Goal: Transaction & Acquisition: Book appointment/travel/reservation

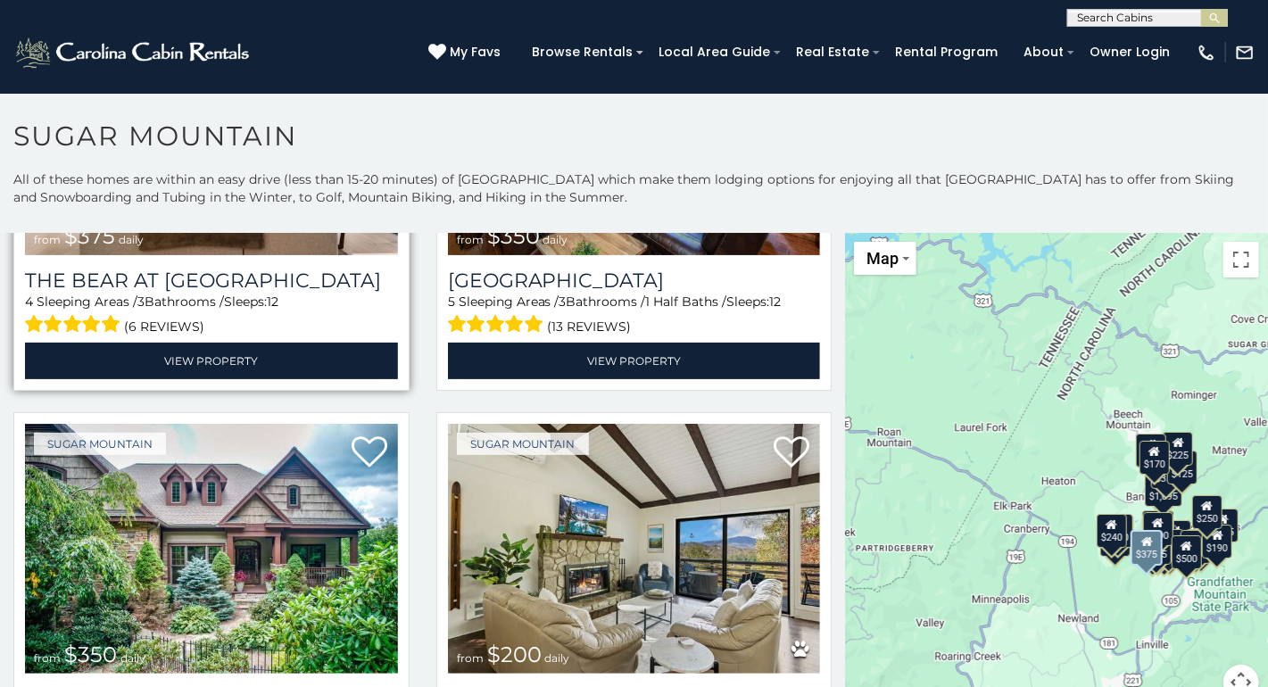
scroll to position [446, 0]
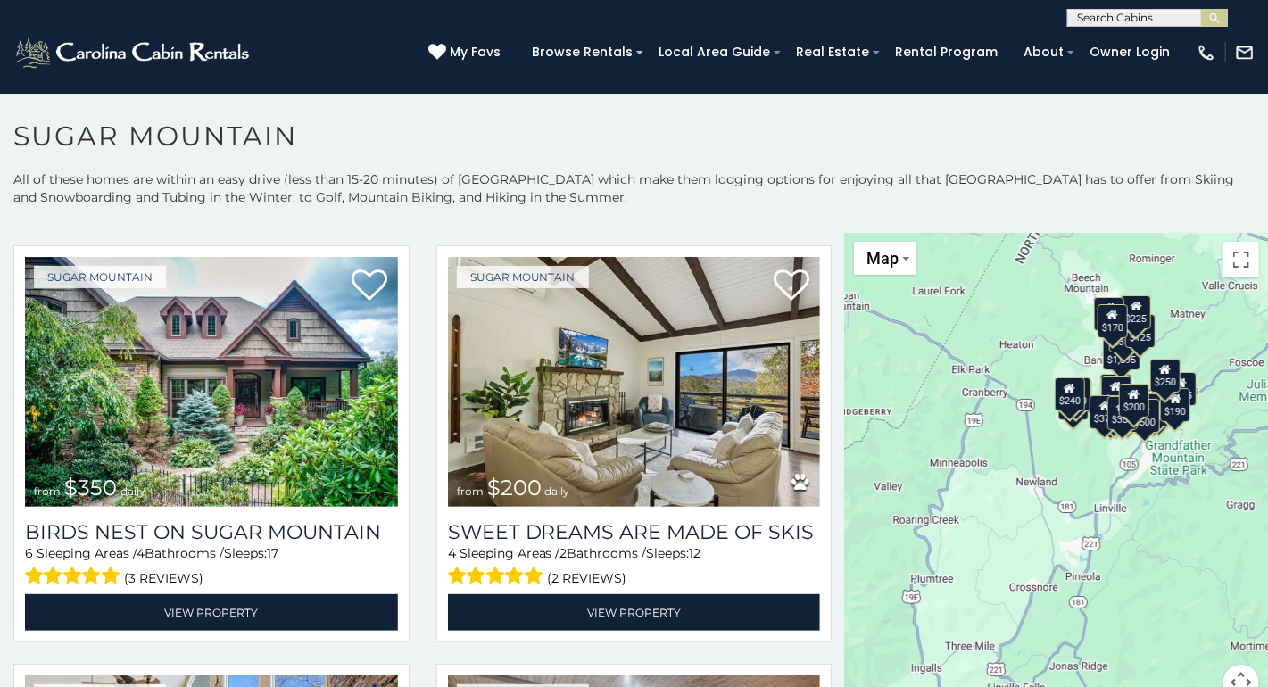
drag, startPoint x: 991, startPoint y: 568, endPoint x: 949, endPoint y: 429, distance: 145.3
click at [949, 429] on div "$375 $350 $350 $200 $375 $195 $265 $190 $175 $155 $290 $345 $175 $1,095 $195 $2…" at bounding box center [1056, 477] width 423 height 489
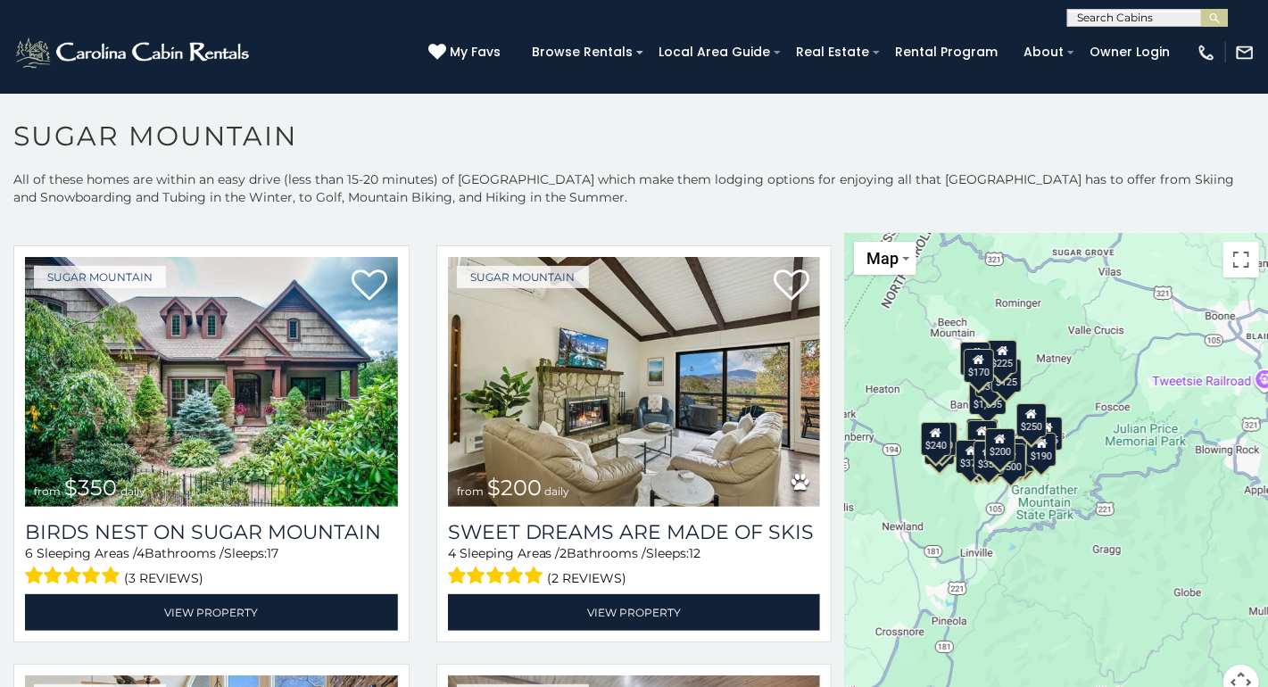
drag, startPoint x: 1031, startPoint y: 447, endPoint x: 896, endPoint y: 492, distance: 142.7
click at [896, 492] on div "$375 $350 $350 $200 $375 $195 $265 $190 $175 $155 $290 $345 $175 $1,095 $195 $2…" at bounding box center [1056, 477] width 423 height 489
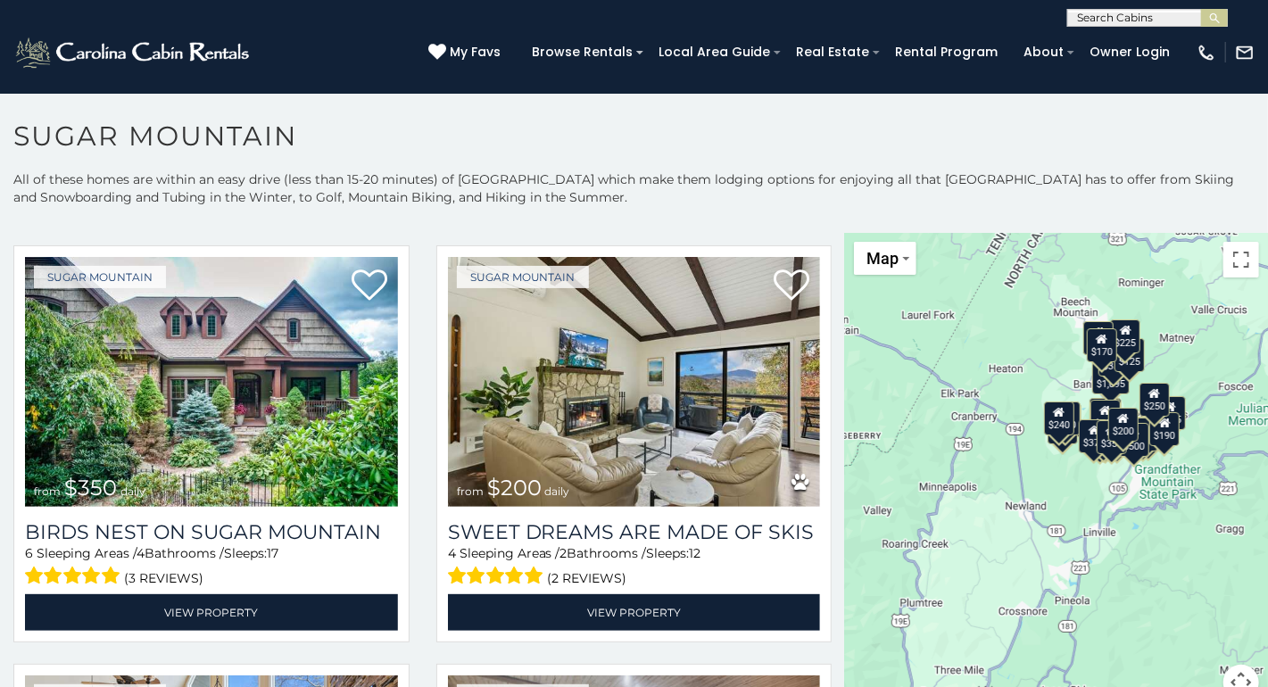
drag, startPoint x: 890, startPoint y: 508, endPoint x: 1015, endPoint y: 487, distance: 126.6
click at [1015, 487] on div "$375 $350 $350 $200 $375 $195 $265 $190 $175 $155 $290 $345 $175 $1,095 $195 $2…" at bounding box center [1056, 477] width 423 height 489
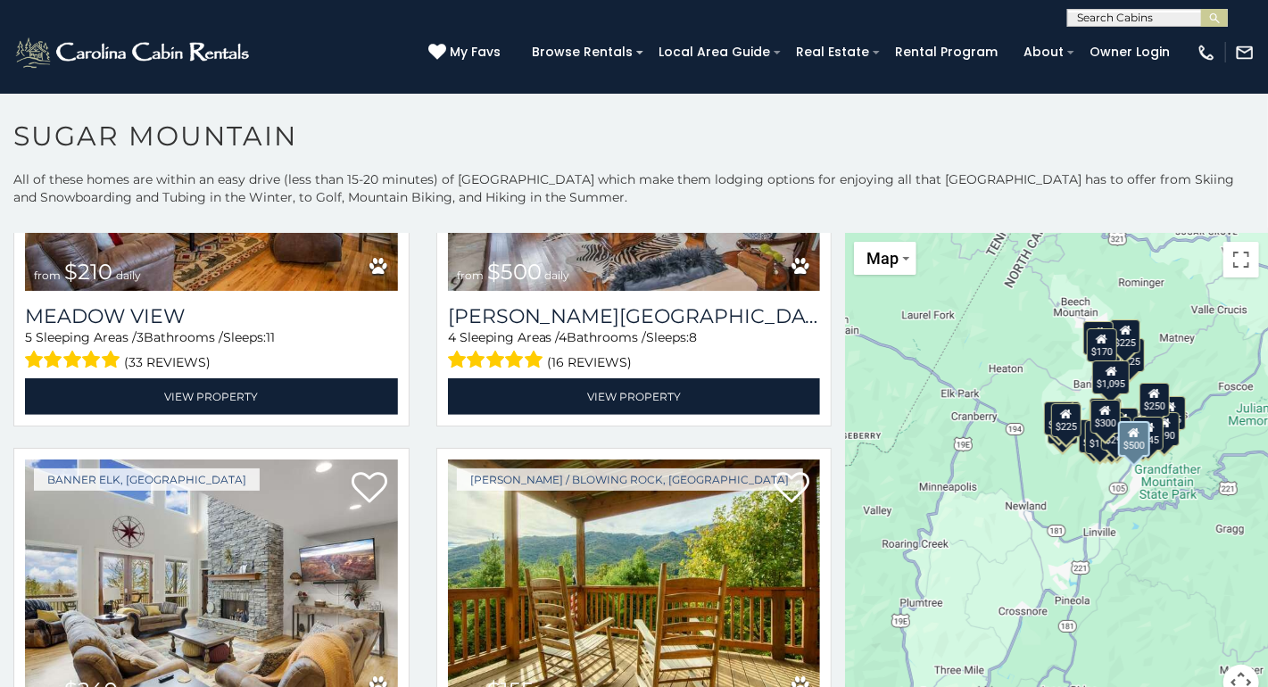
scroll to position [4103, 0]
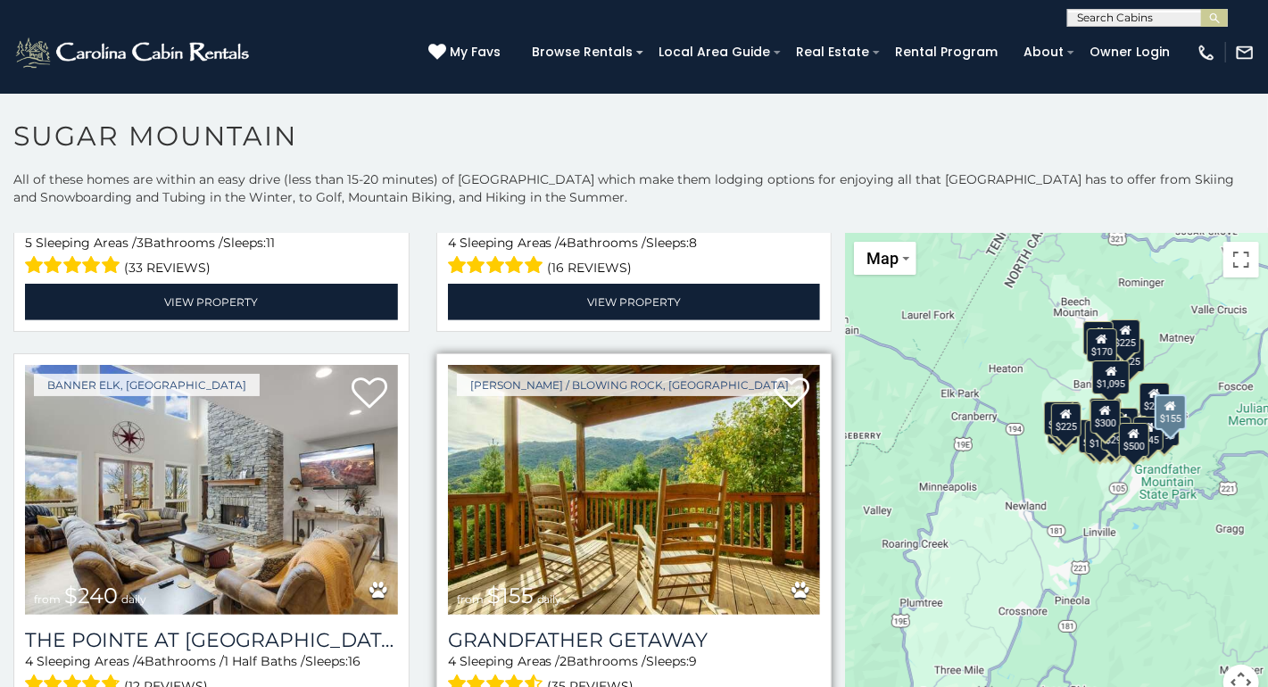
click at [589, 441] on img at bounding box center [634, 490] width 373 height 250
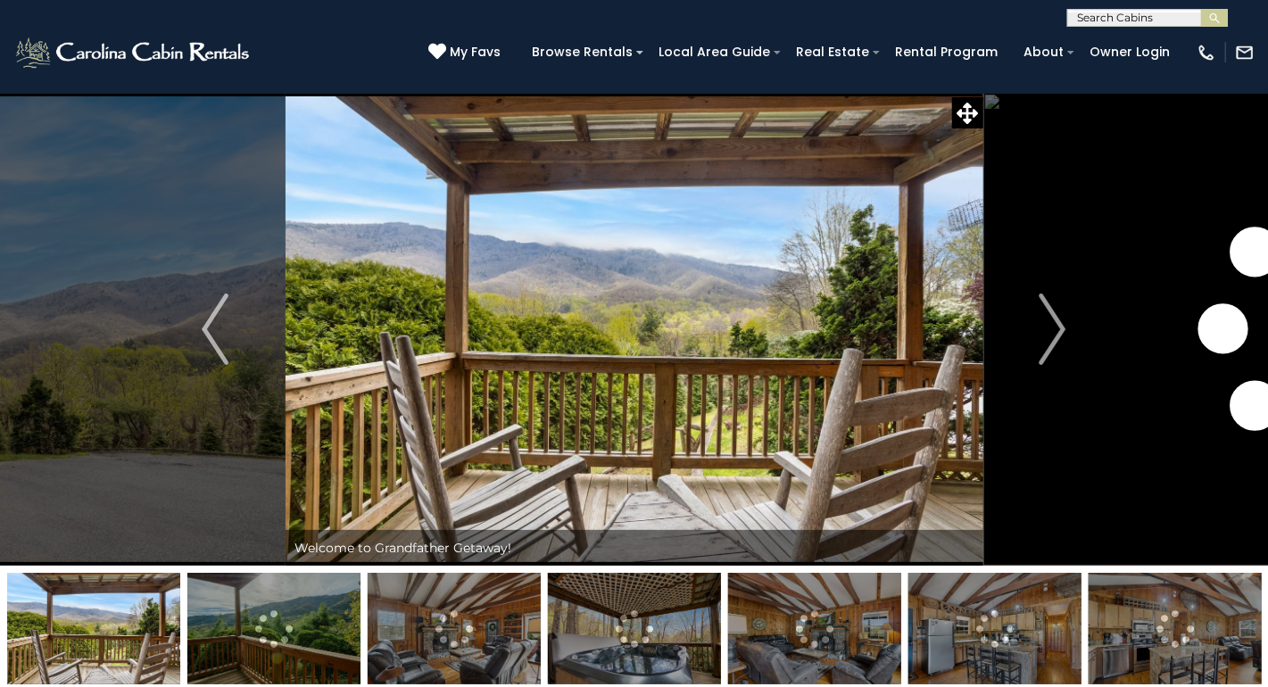
scroll to position [89, 0]
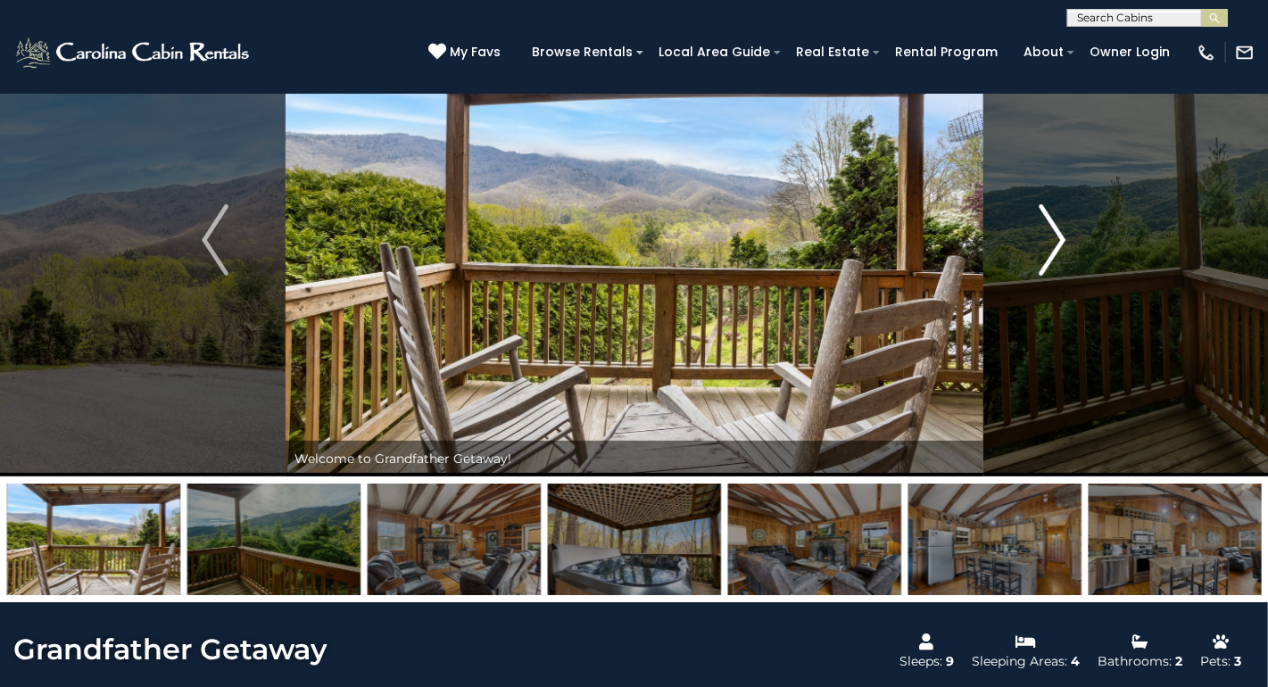
click at [1056, 237] on img "Next" at bounding box center [1052, 239] width 27 height 71
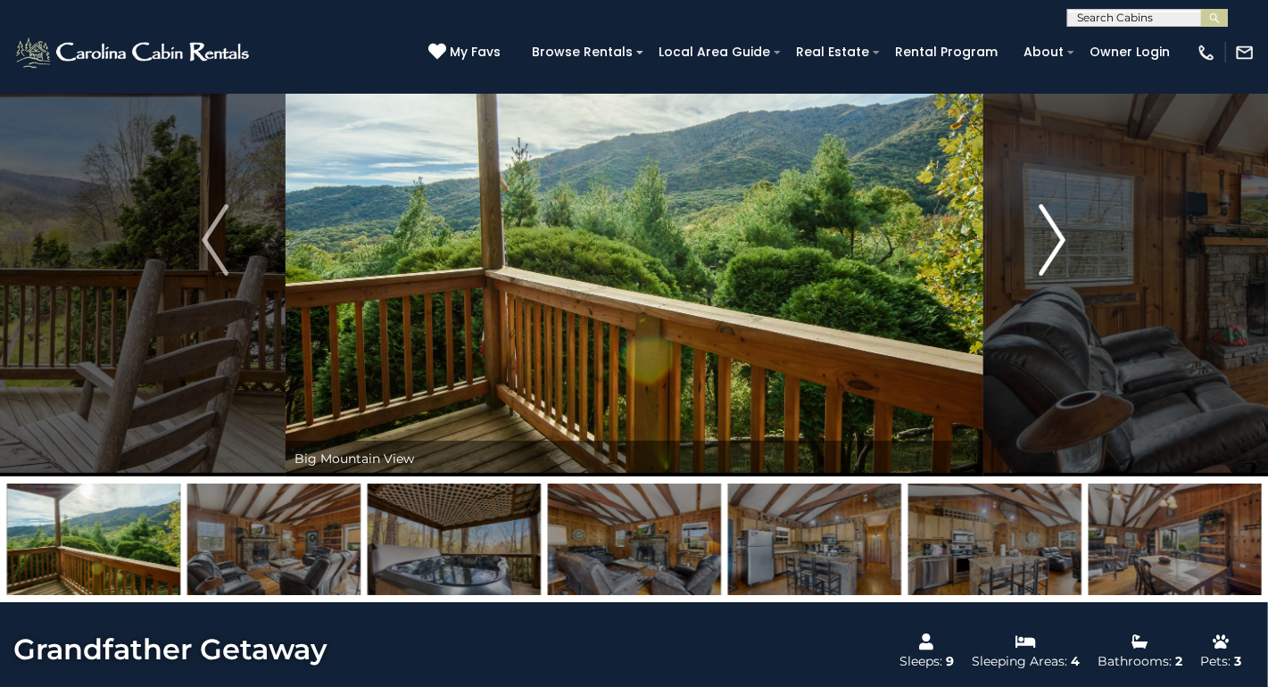
scroll to position [0, 0]
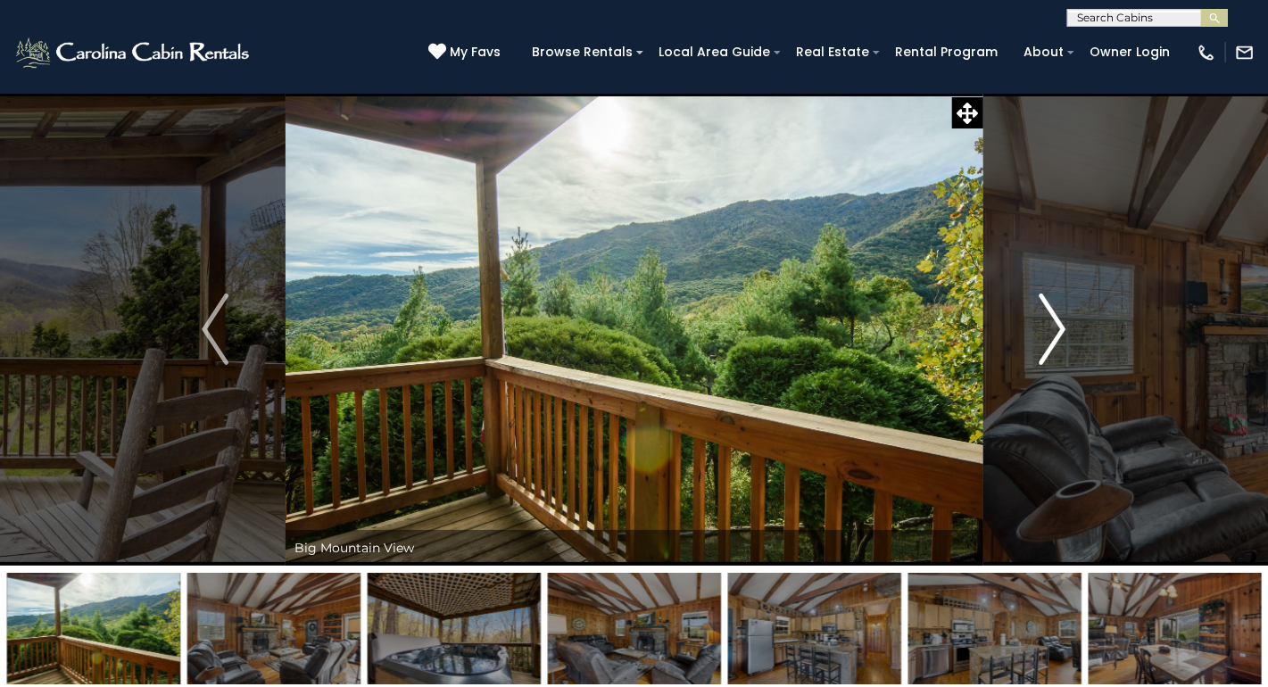
click at [1062, 319] on img "Next" at bounding box center [1052, 328] width 27 height 71
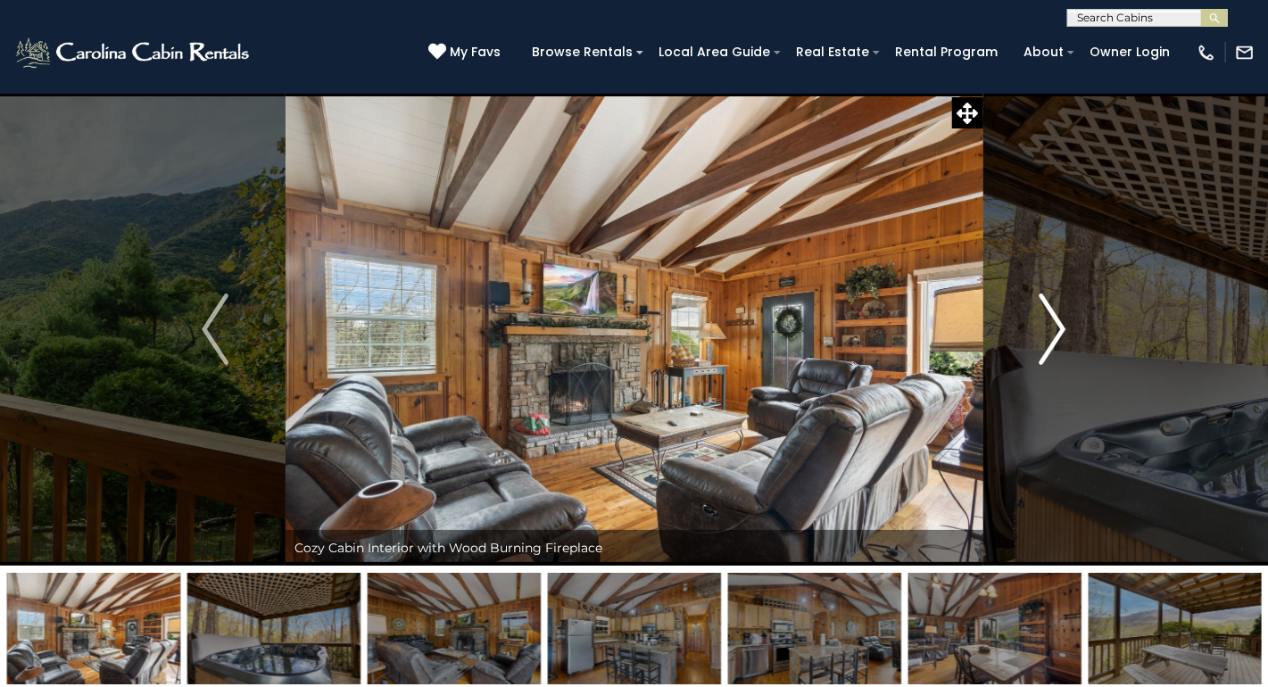
click at [1054, 331] on img "Next" at bounding box center [1052, 328] width 27 height 71
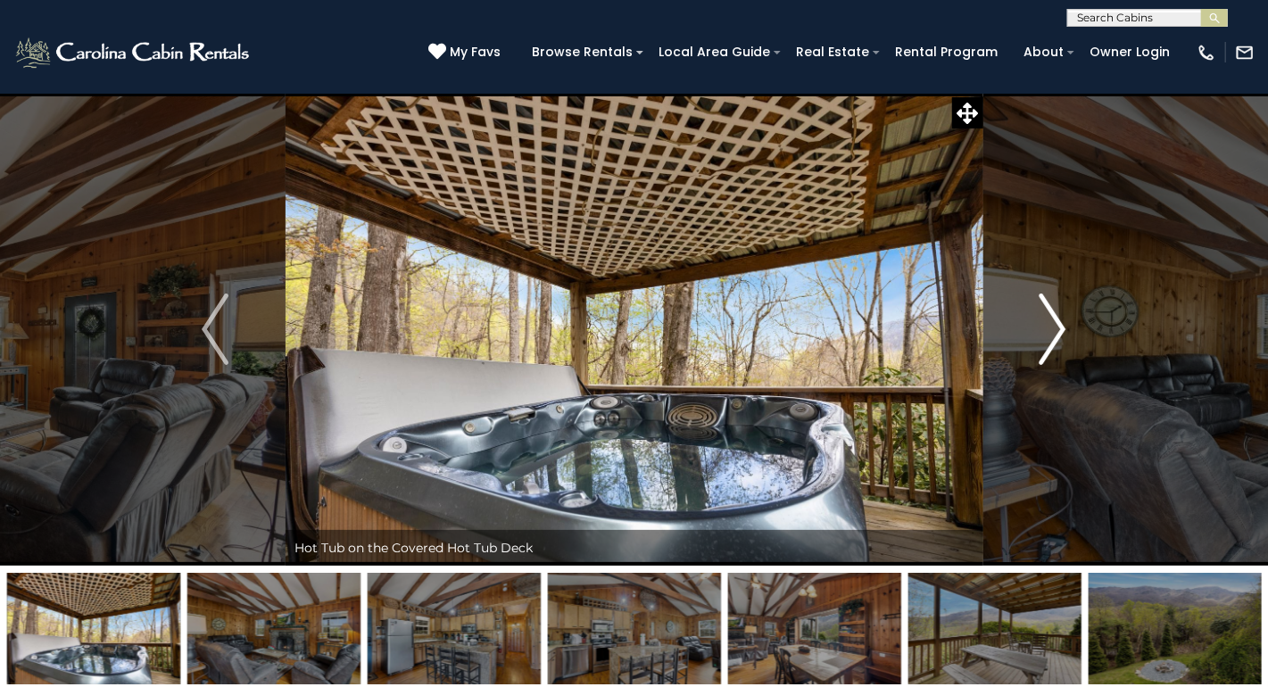
click at [1056, 320] on img "Next" at bounding box center [1052, 328] width 27 height 71
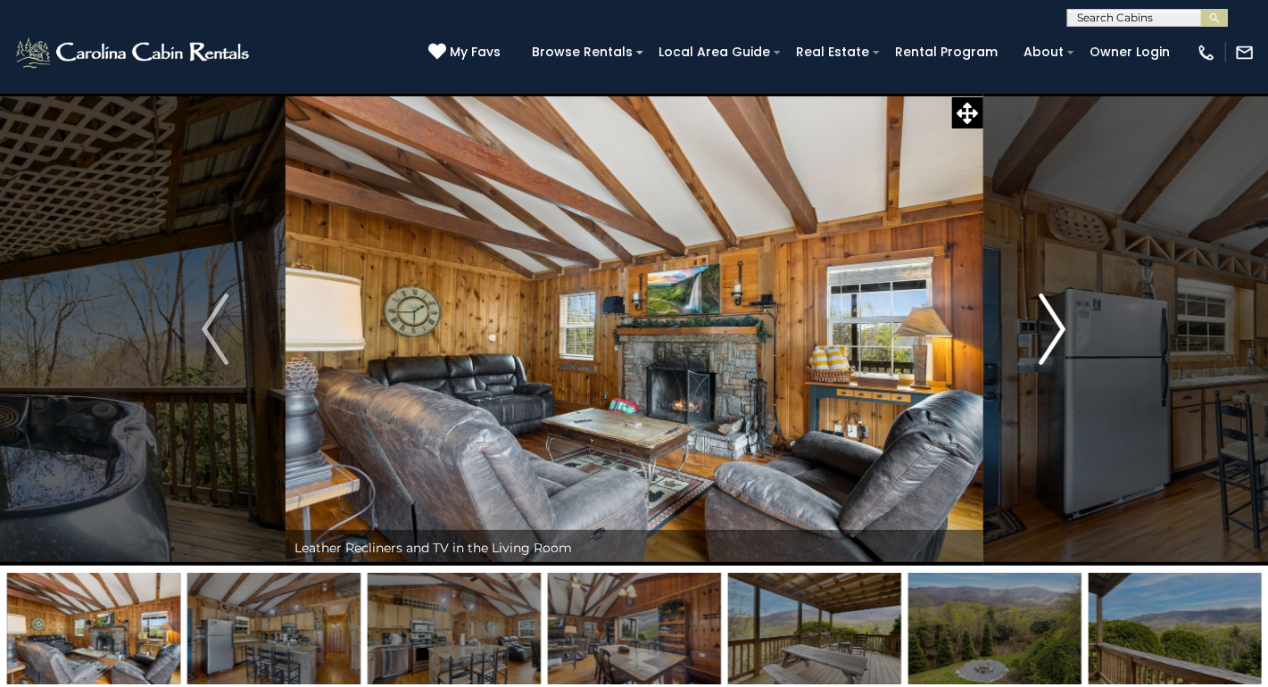
click at [1058, 333] on img "Next" at bounding box center [1052, 328] width 27 height 71
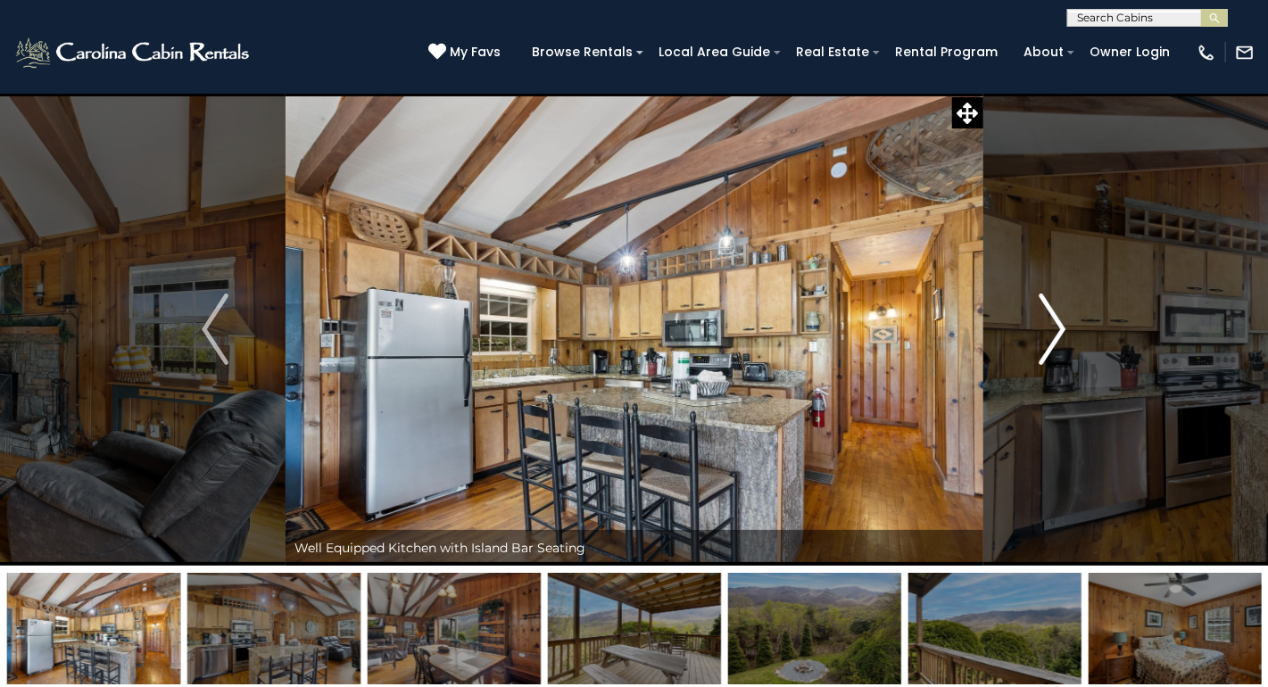
click at [1056, 326] on img "Next" at bounding box center [1052, 328] width 27 height 71
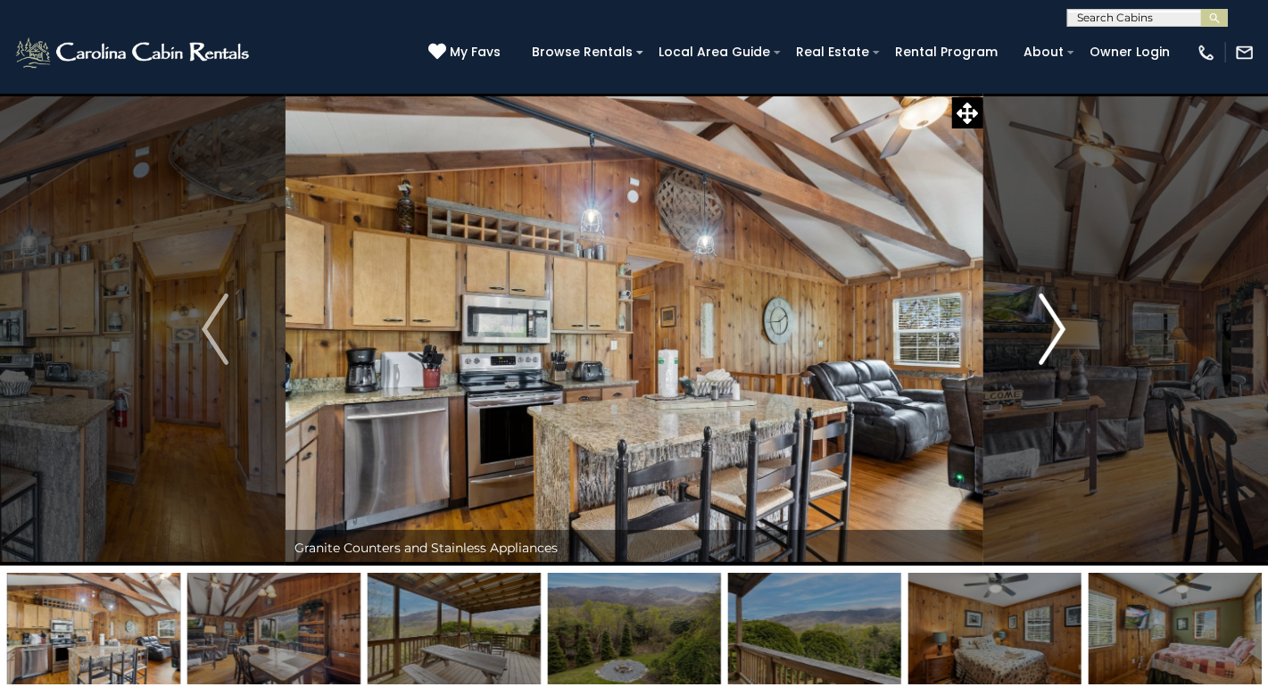
click at [1056, 326] on img "Next" at bounding box center [1052, 328] width 27 height 71
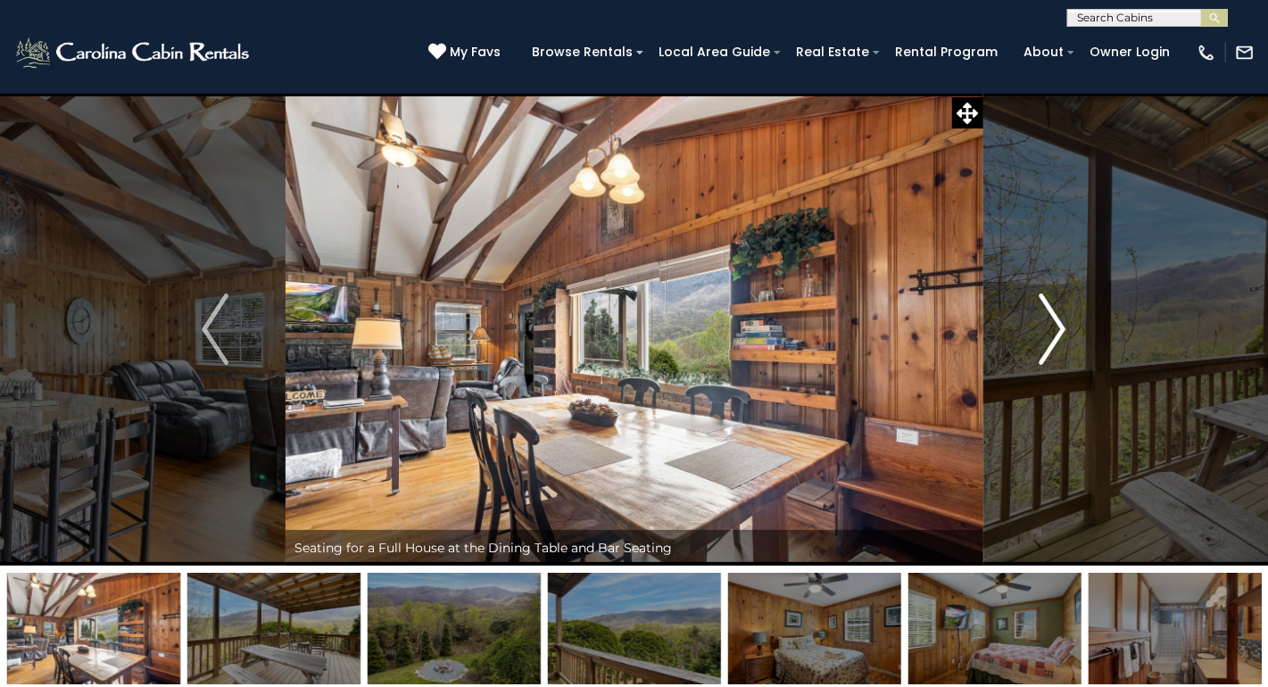
click at [1056, 326] on img "Next" at bounding box center [1052, 328] width 27 height 71
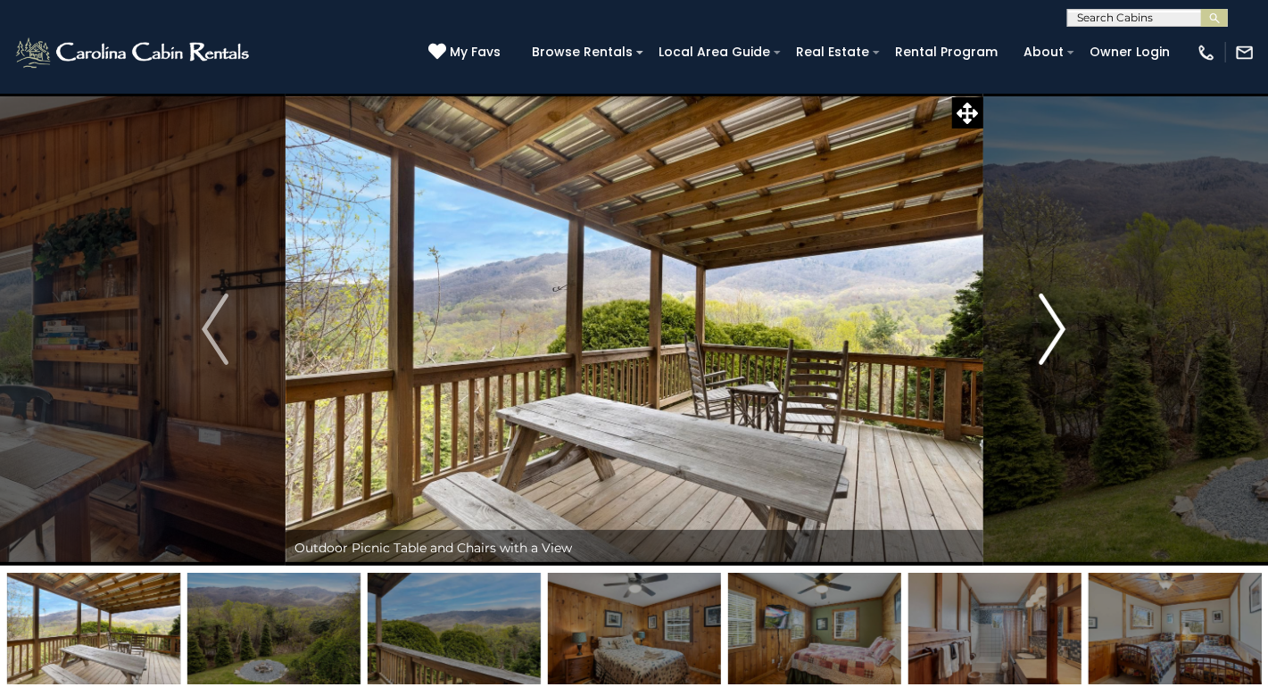
click at [1056, 326] on img "Next" at bounding box center [1052, 328] width 27 height 71
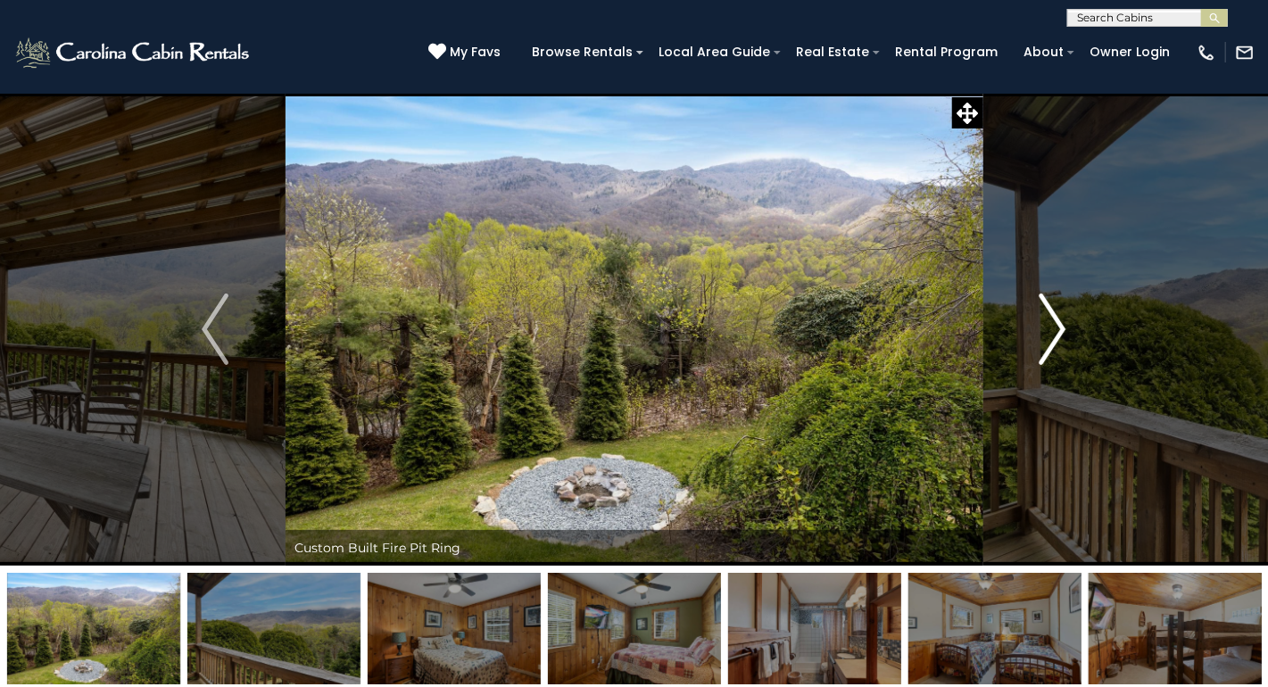
click at [1056, 326] on img "Next" at bounding box center [1052, 328] width 27 height 71
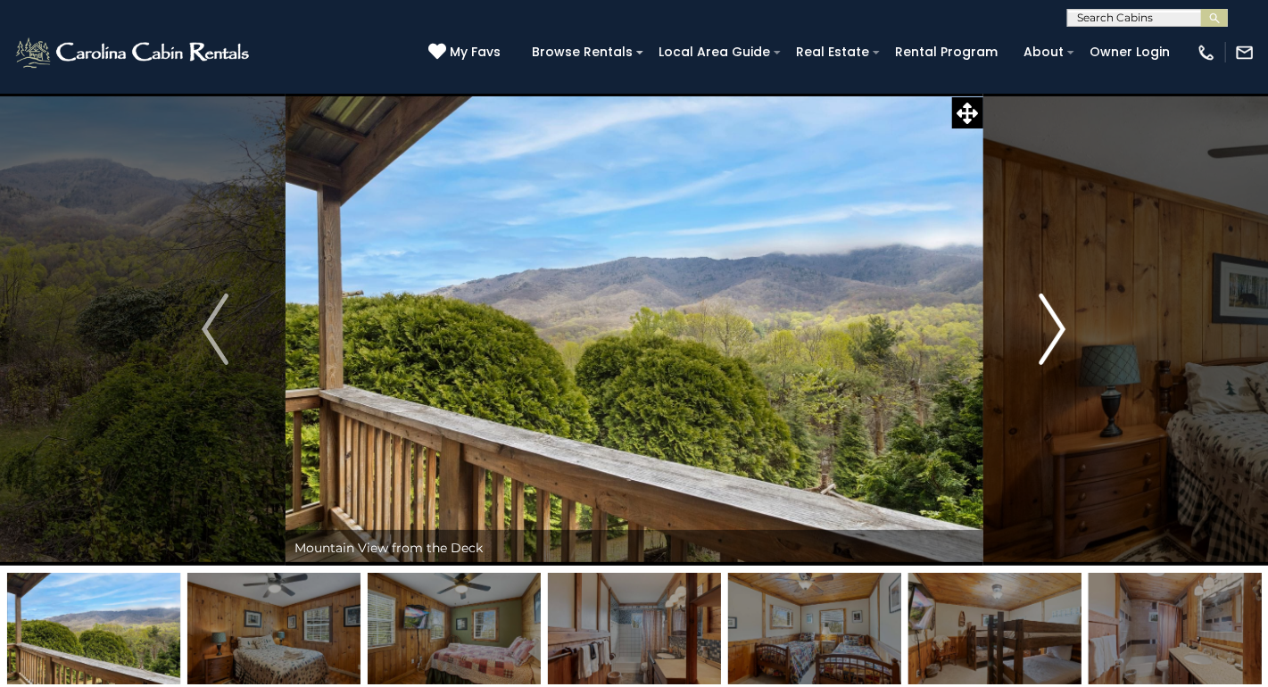
click at [1056, 326] on img "Next" at bounding box center [1052, 328] width 27 height 71
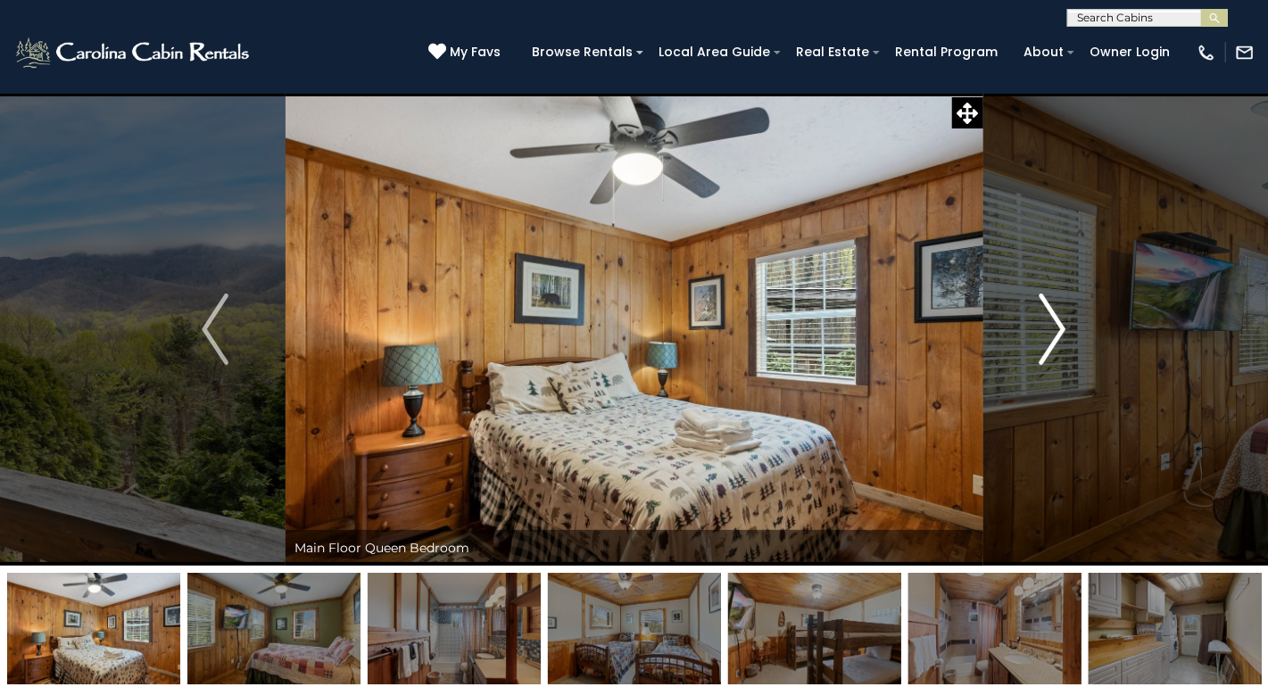
click at [1055, 332] on img "Next" at bounding box center [1052, 328] width 27 height 71
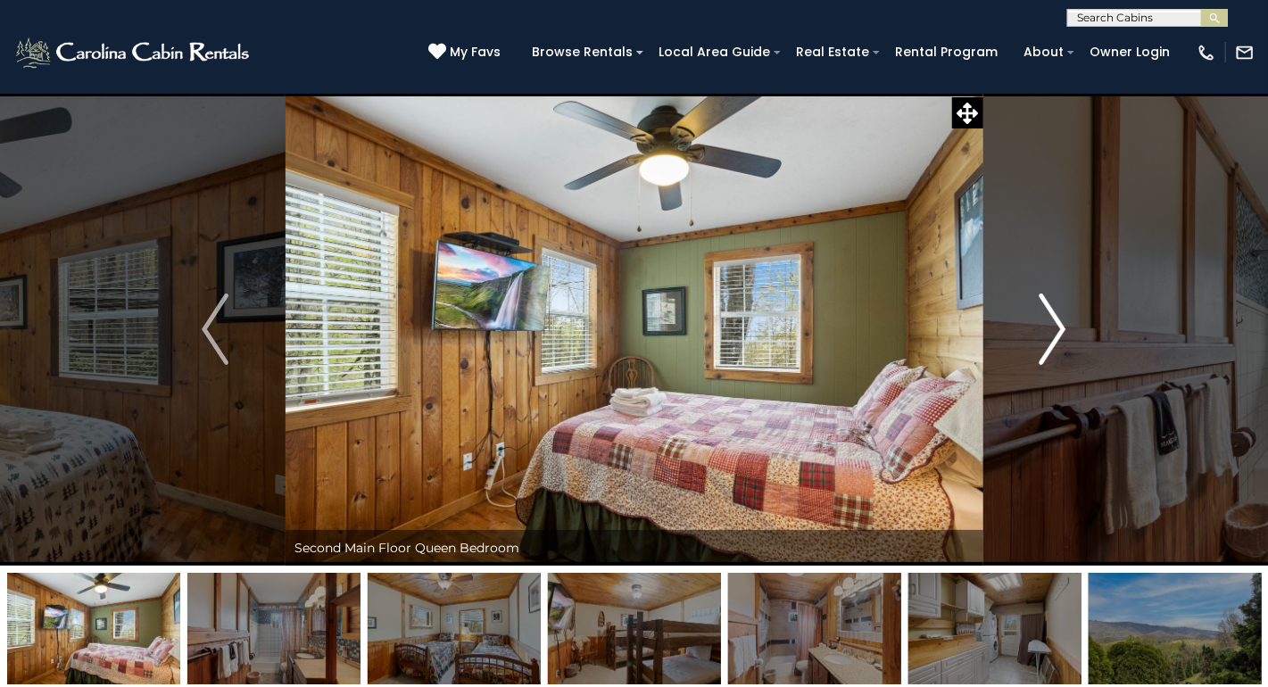
click at [1054, 326] on img "Next" at bounding box center [1052, 328] width 27 height 71
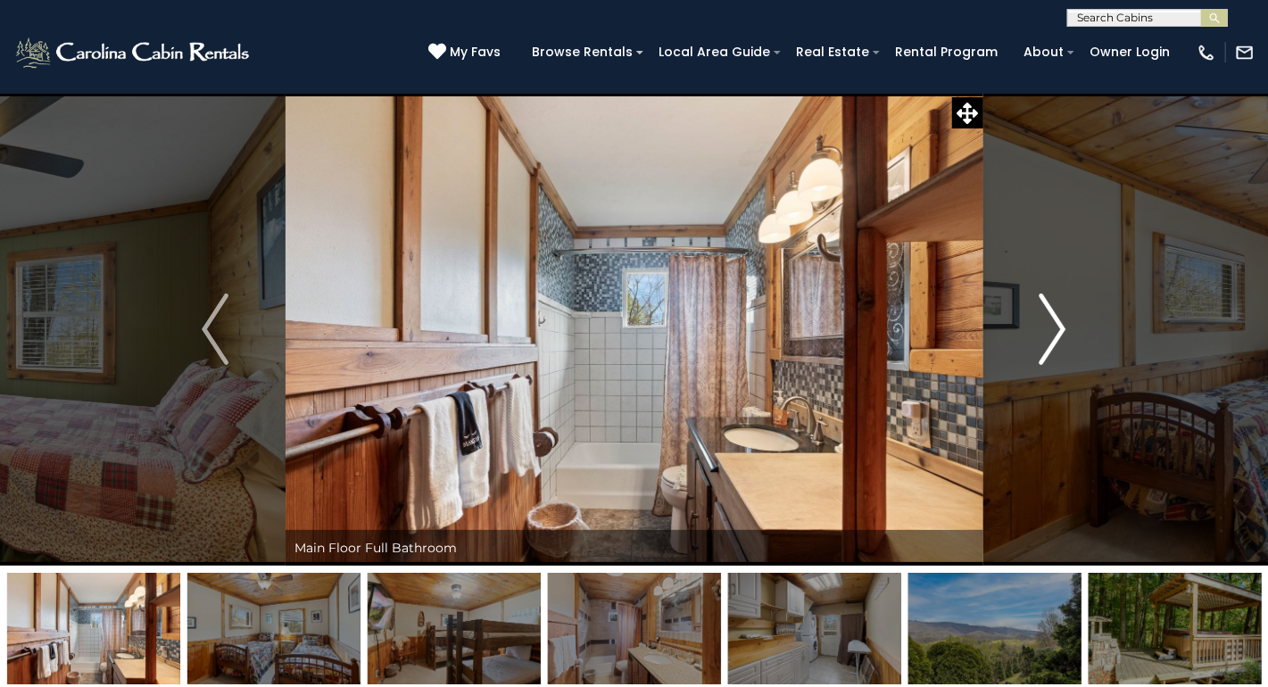
click at [1057, 321] on img "Next" at bounding box center [1052, 328] width 27 height 71
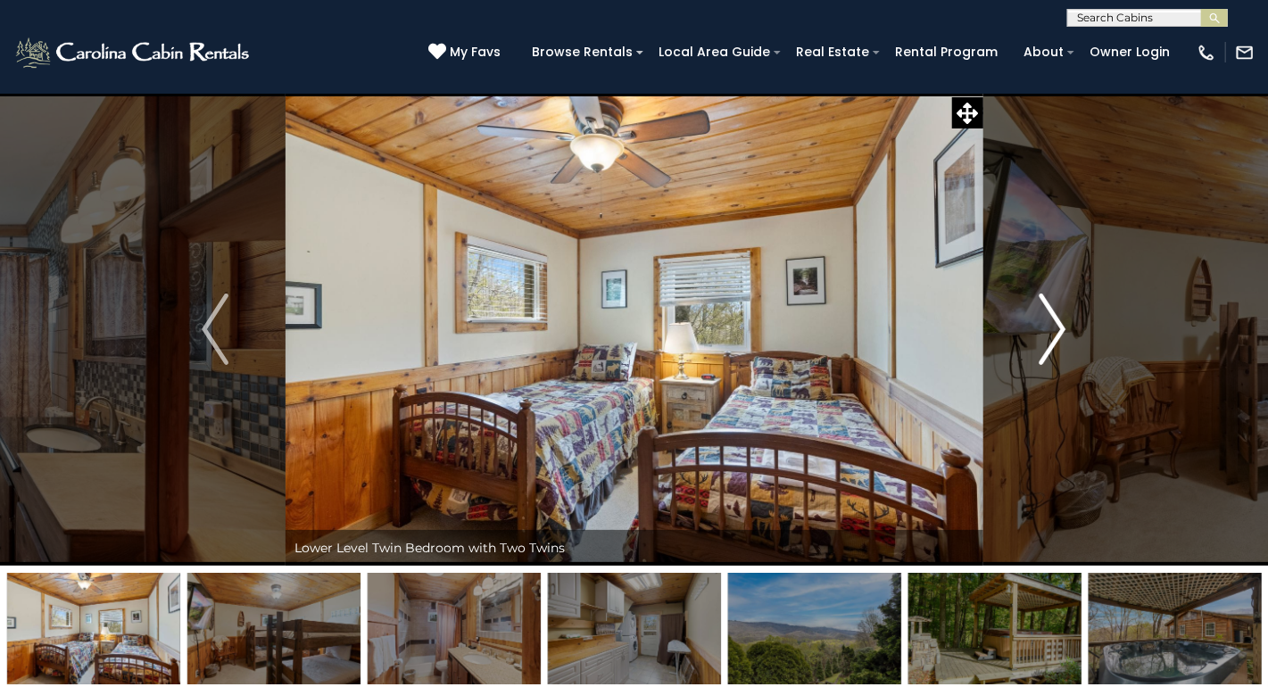
click at [1056, 326] on img "Next" at bounding box center [1052, 328] width 27 height 71
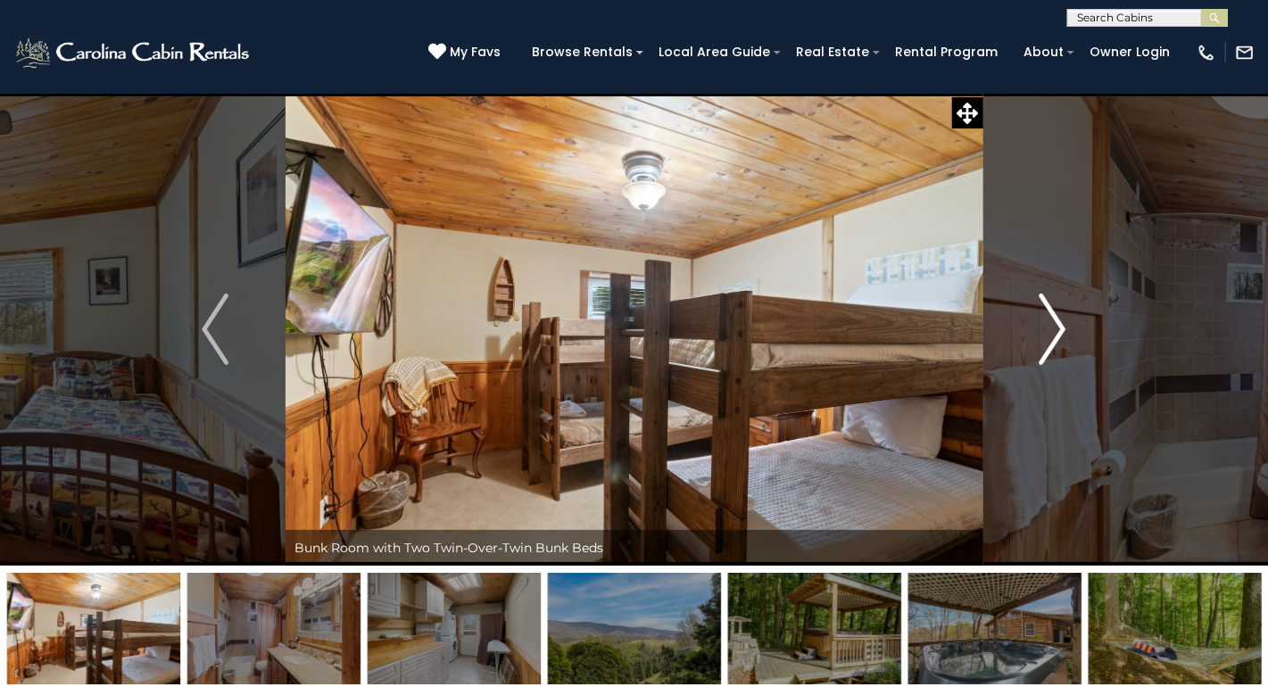
click at [1057, 326] on img "Next" at bounding box center [1052, 328] width 27 height 71
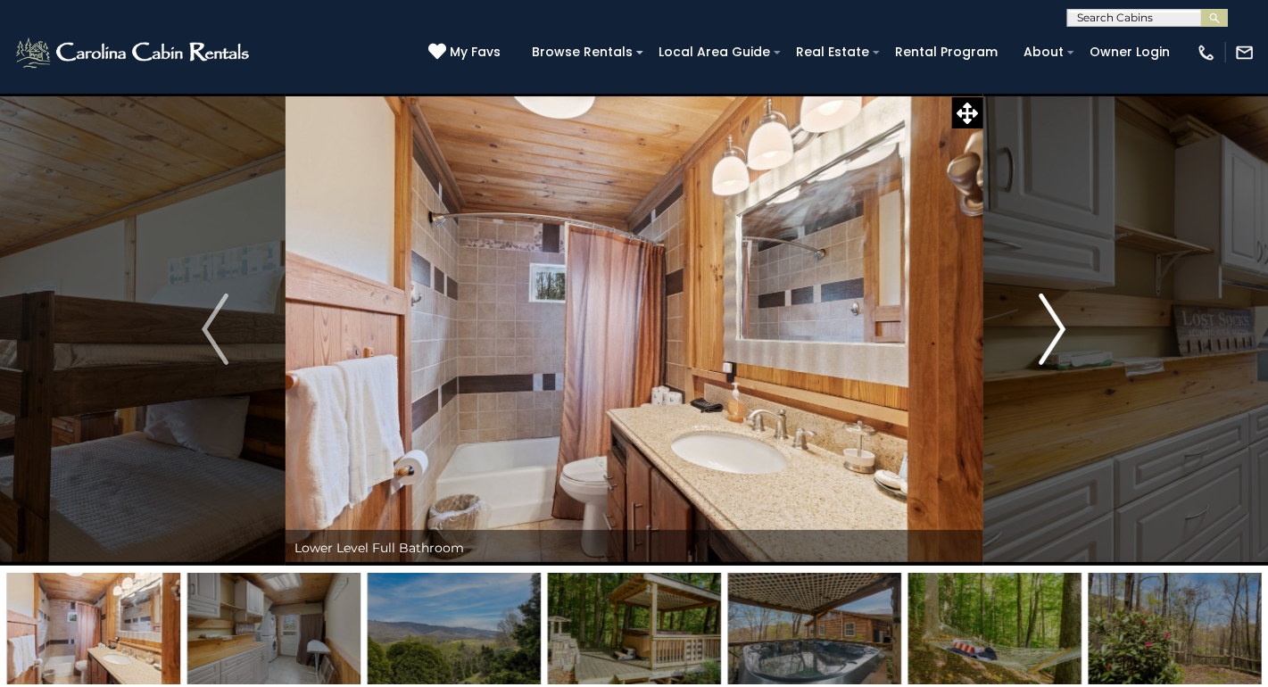
click at [1049, 328] on img "Next" at bounding box center [1052, 328] width 27 height 71
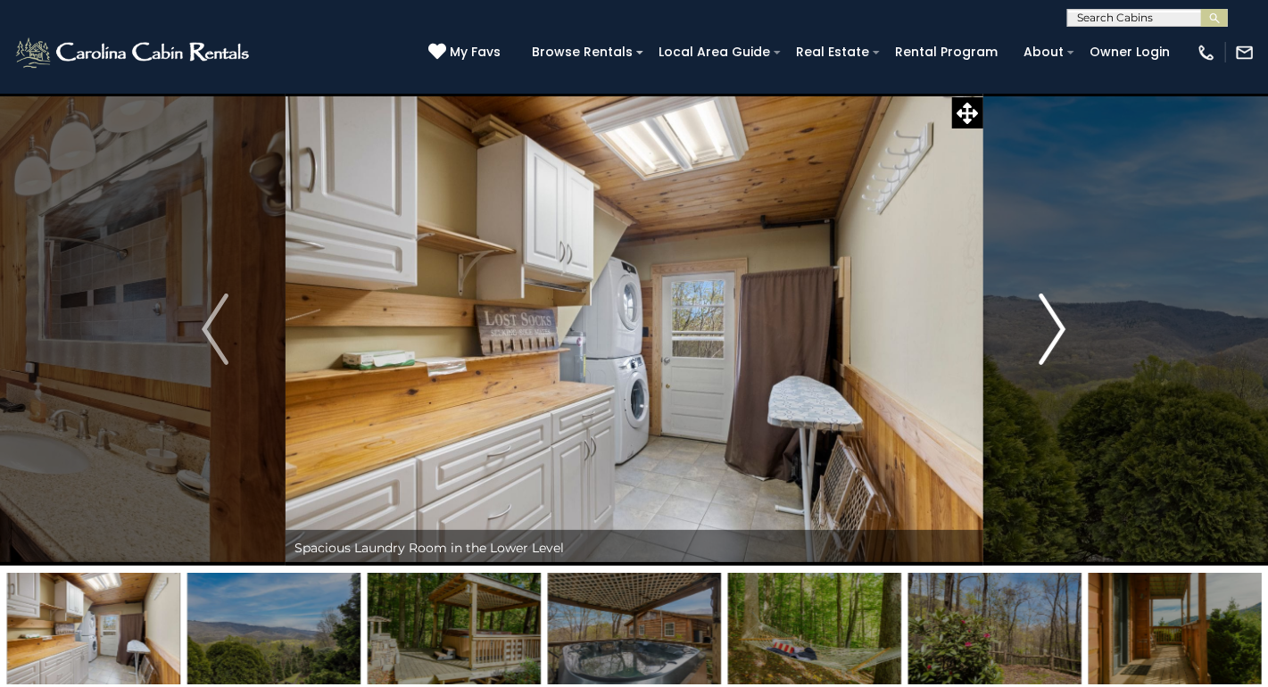
click at [1049, 328] on img "Next" at bounding box center [1052, 328] width 27 height 71
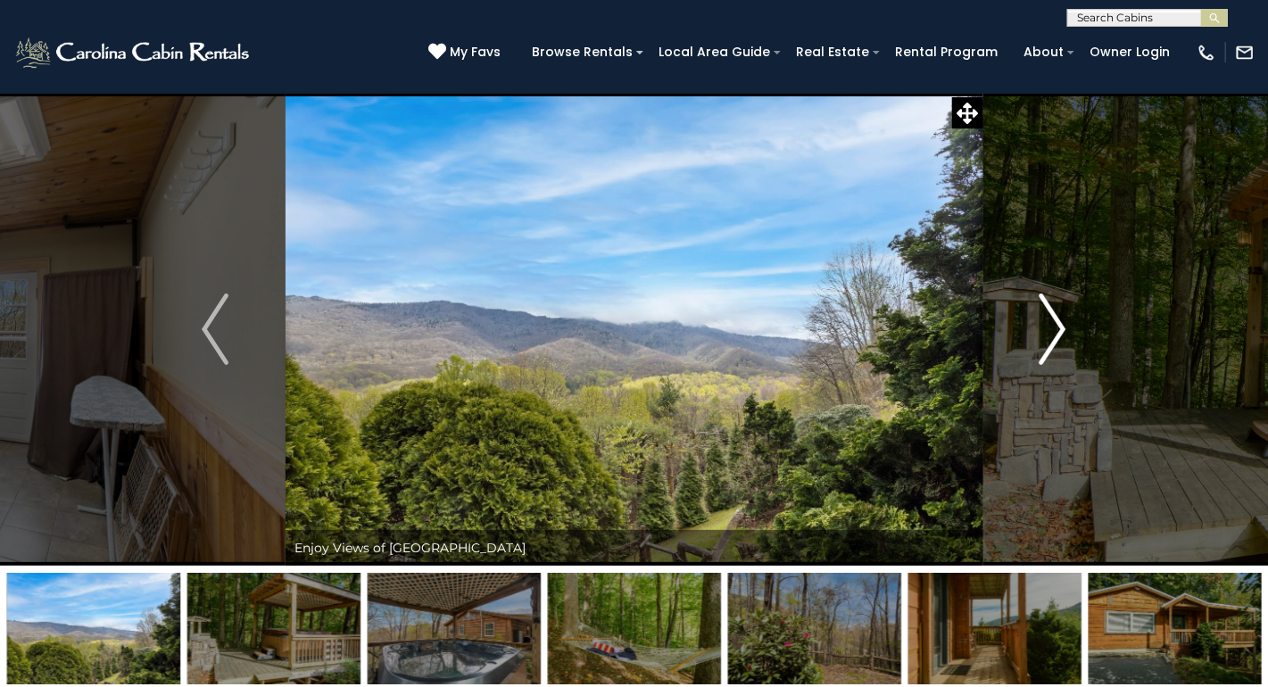
click at [1049, 328] on img "Next" at bounding box center [1052, 328] width 27 height 71
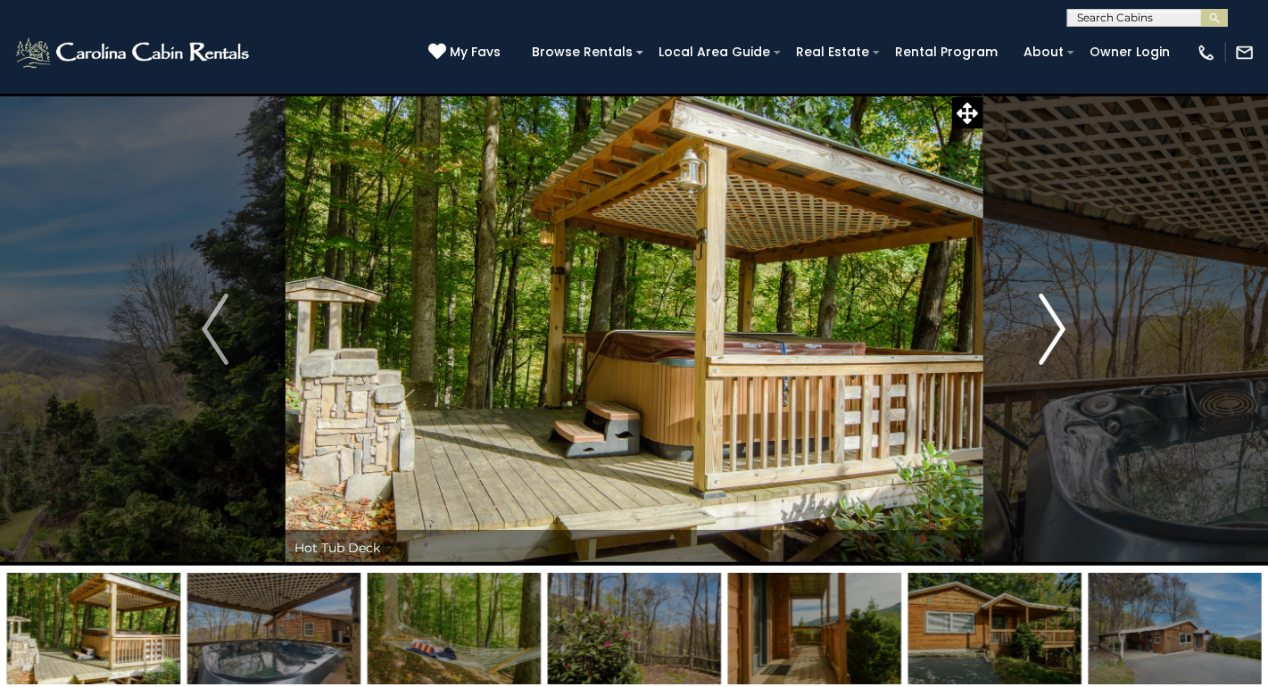
click at [1062, 321] on img "Next" at bounding box center [1052, 328] width 27 height 71
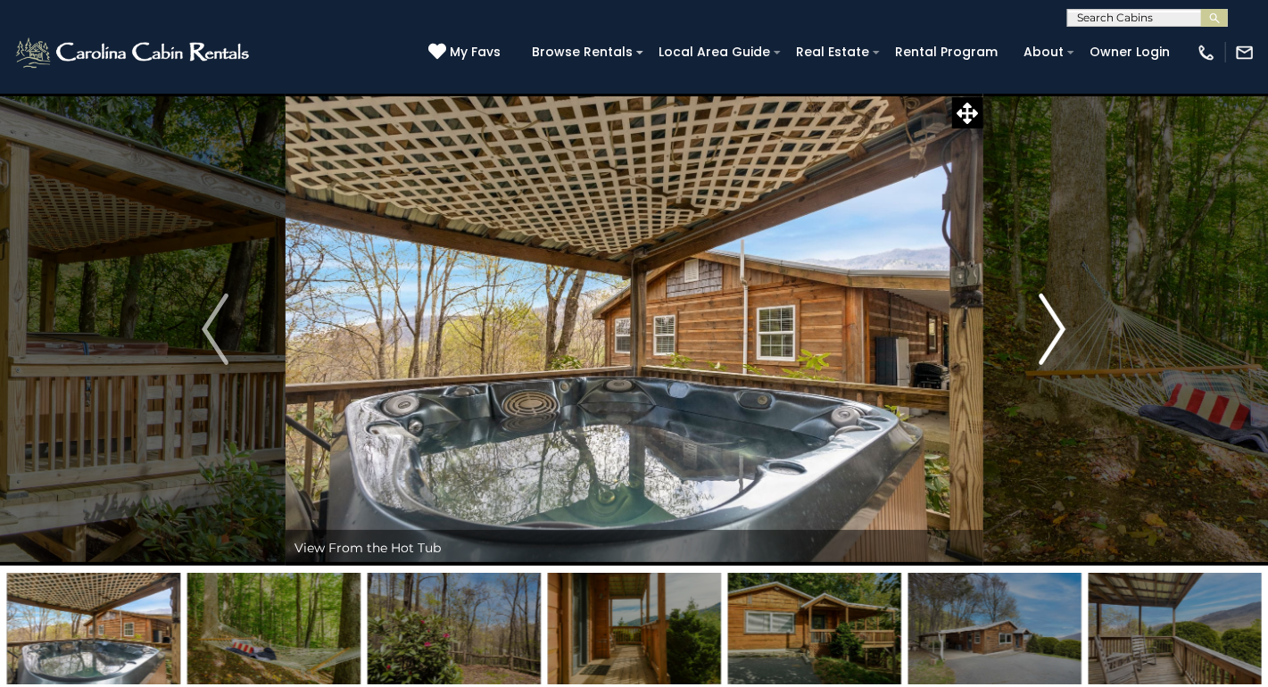
click at [1062, 321] on img "Next" at bounding box center [1052, 328] width 27 height 71
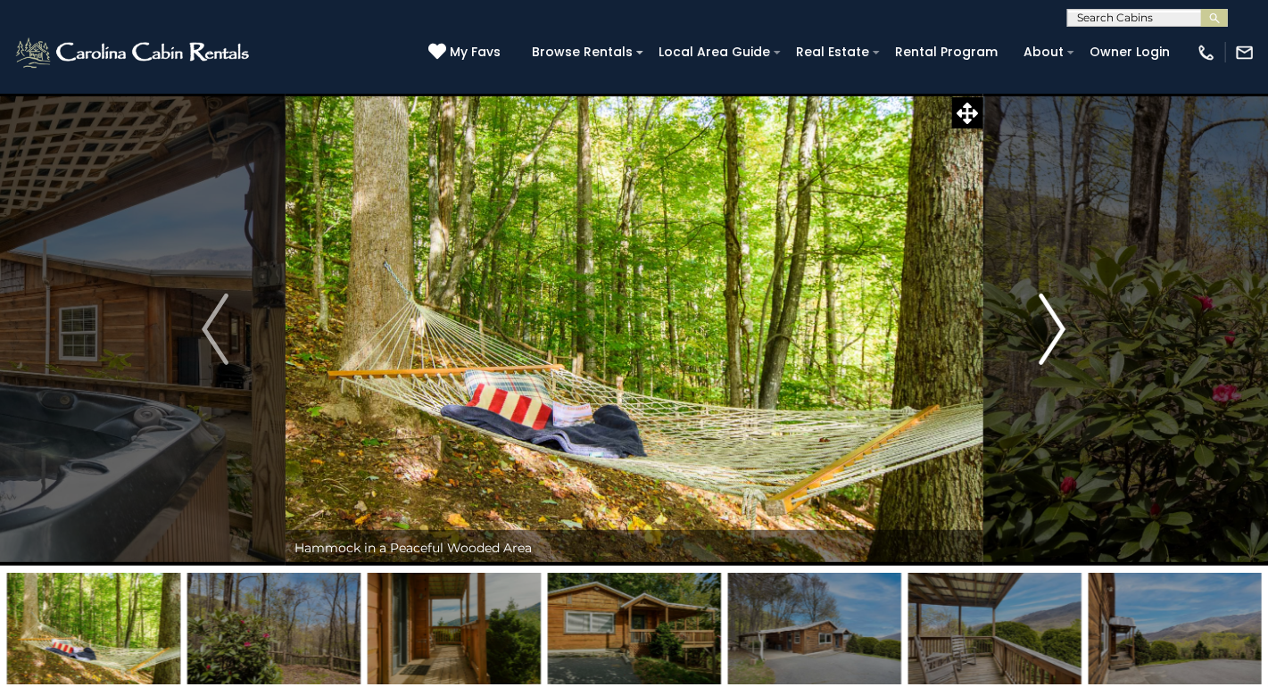
click at [1062, 321] on img "Next" at bounding box center [1052, 328] width 27 height 71
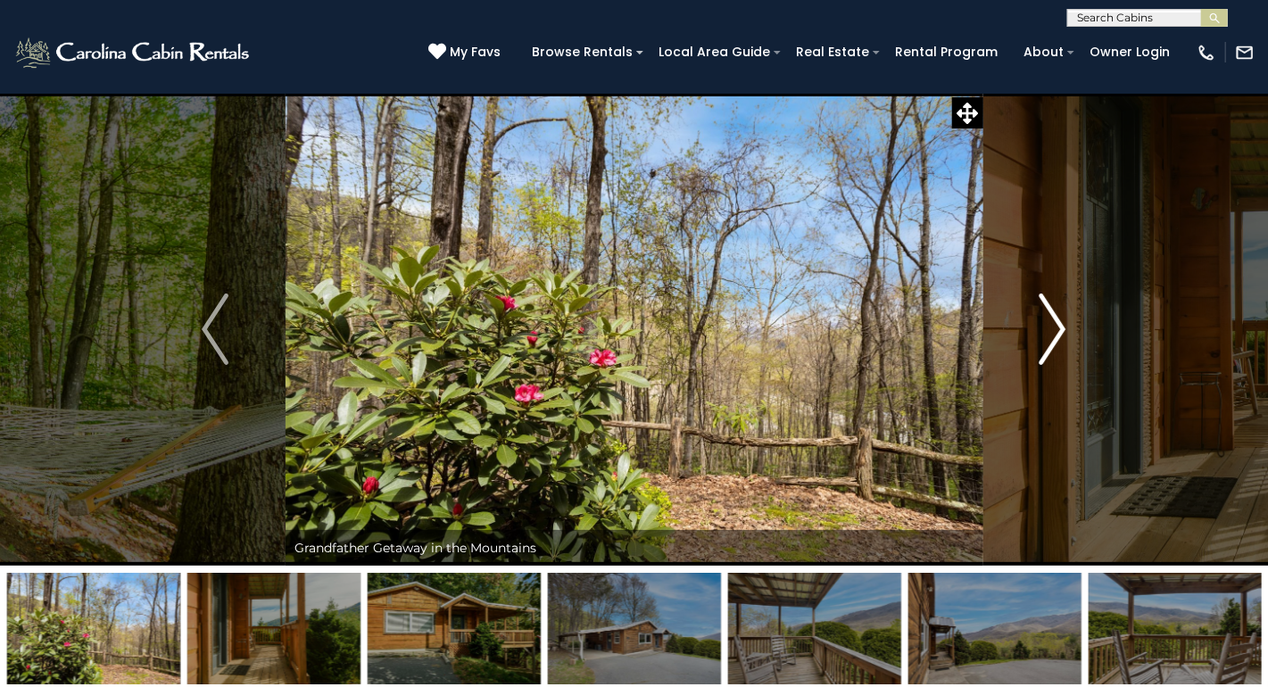
click at [1062, 321] on img "Next" at bounding box center [1052, 328] width 27 height 71
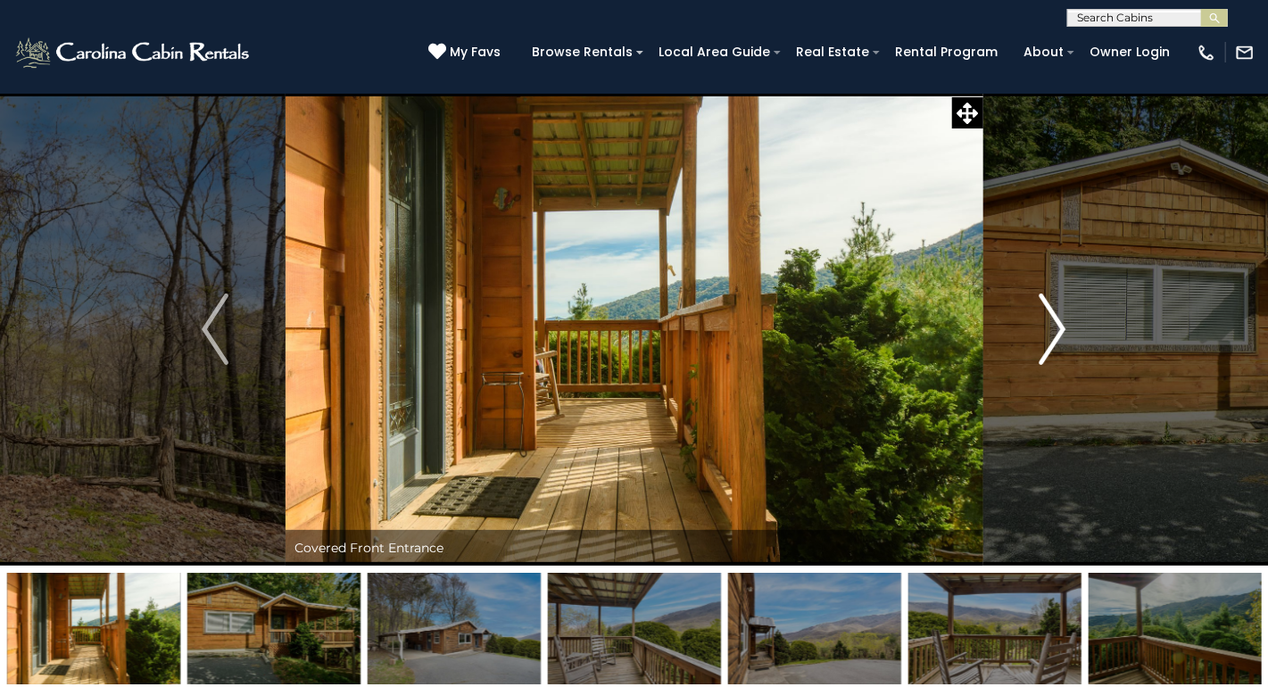
click at [1062, 321] on img "Next" at bounding box center [1052, 328] width 27 height 71
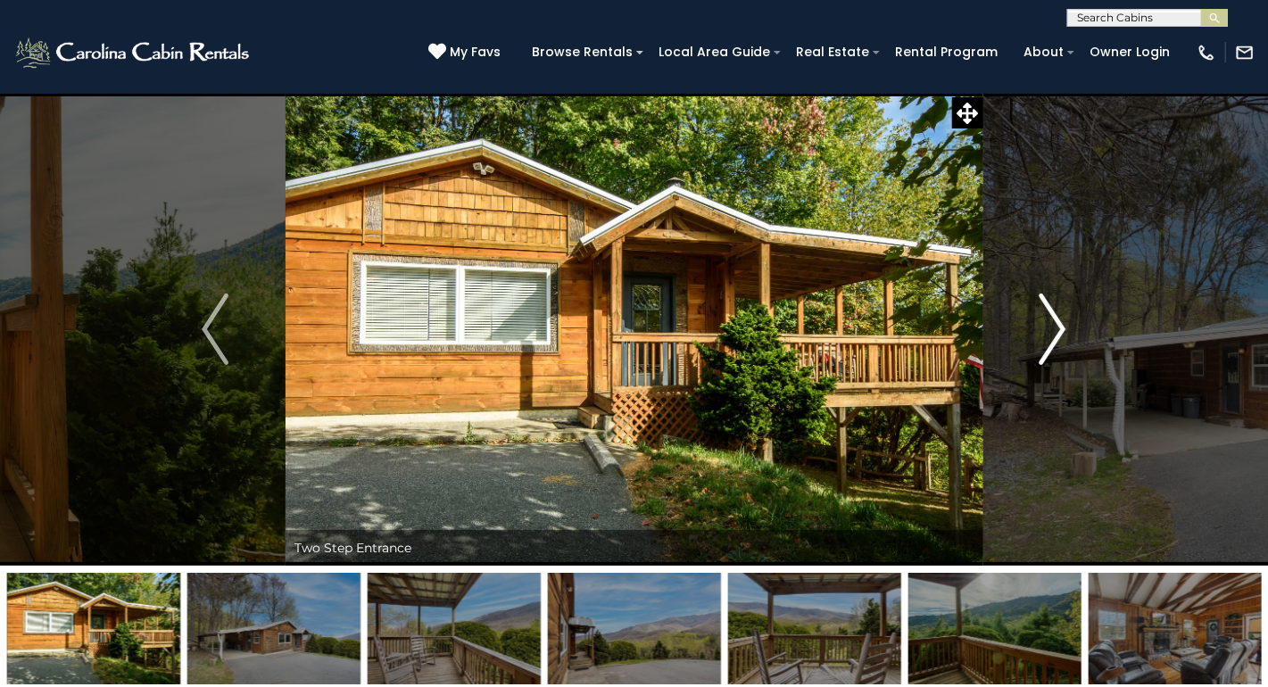
scroll to position [89, 0]
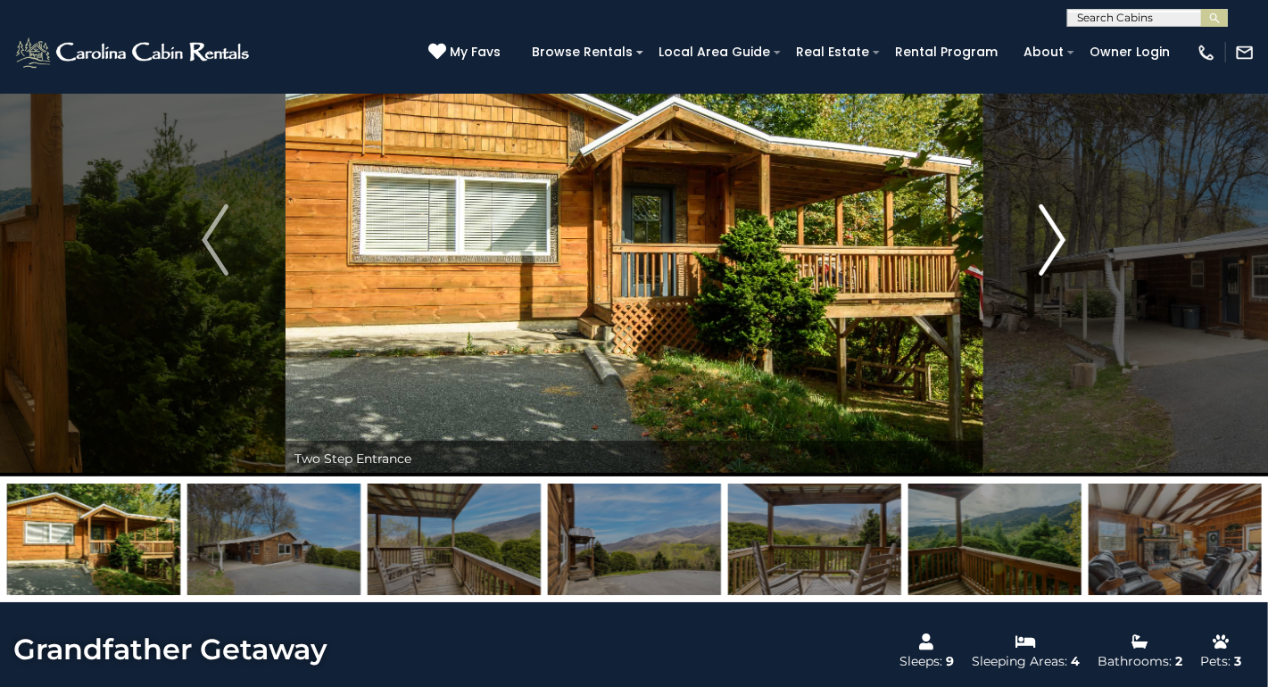
click at [1053, 230] on img "Next" at bounding box center [1052, 239] width 27 height 71
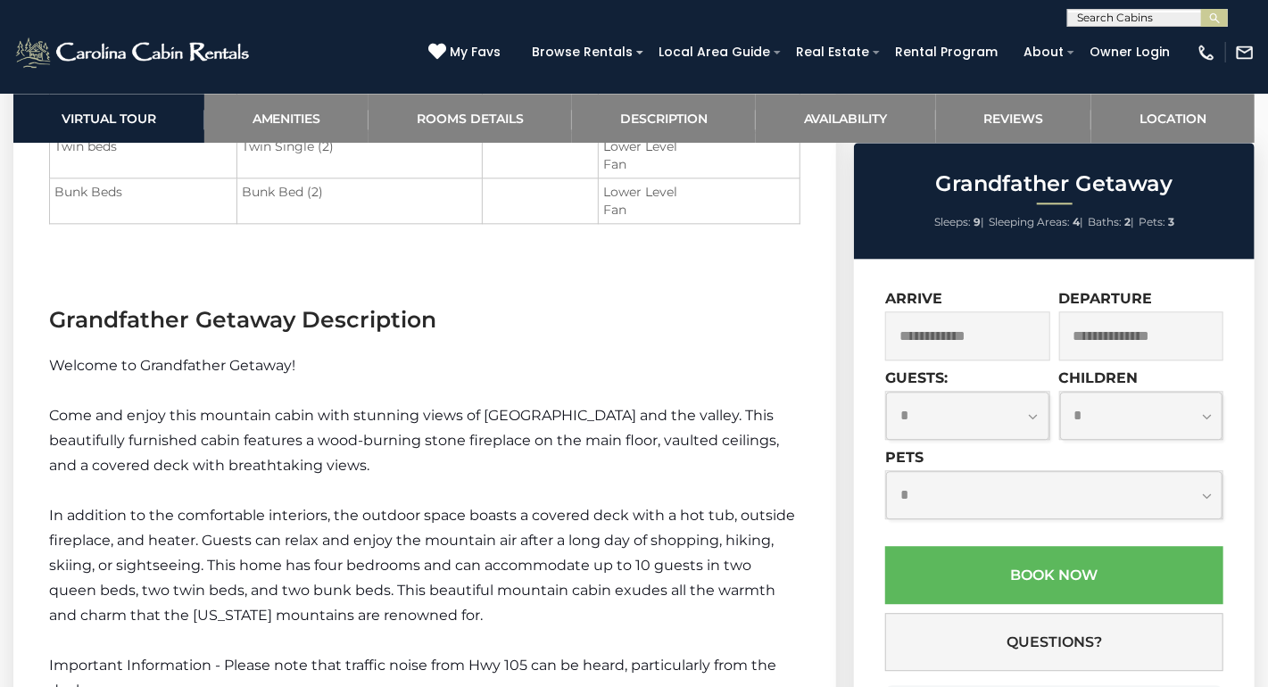
scroll to position [2141, 0]
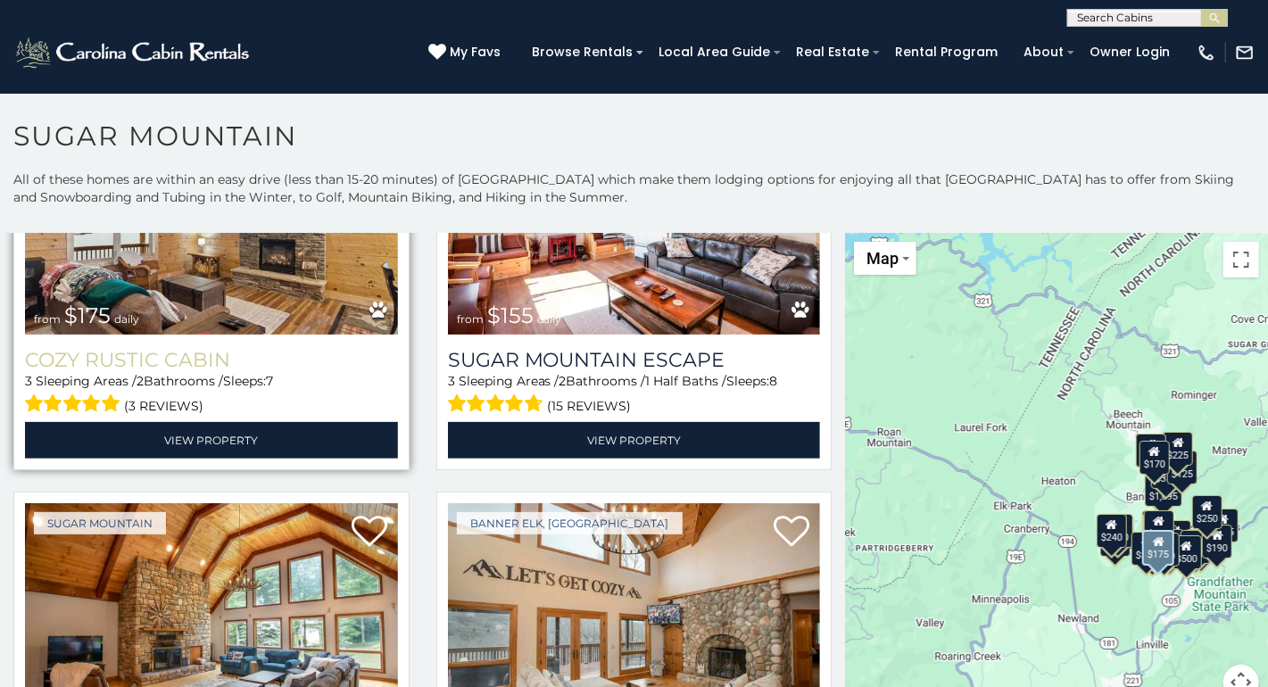
scroll to position [1963, 0]
